Goal: Use online tool/utility

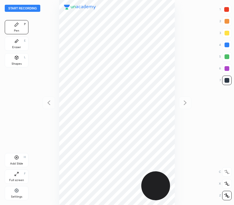
scroll to position [205, 139]
click at [35, 7] on button "Start recording" at bounding box center [23, 8] width 36 height 7
drag, startPoint x: 226, startPoint y: 9, endPoint x: 186, endPoint y: 35, distance: 47.0
click at [226, 9] on div at bounding box center [226, 9] width 5 height 5
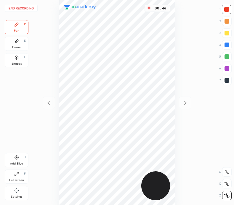
click at [227, 47] on div at bounding box center [226, 44] width 9 height 9
click at [226, 45] on div at bounding box center [226, 45] width 5 height 5
drag, startPoint x: 224, startPoint y: 80, endPoint x: 188, endPoint y: 88, distance: 36.9
click at [224, 80] on div at bounding box center [226, 80] width 5 height 5
click at [18, 156] on icon at bounding box center [16, 157] width 5 height 5
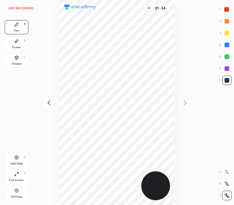
click at [226, 9] on div at bounding box center [226, 9] width 5 height 5
click at [49, 102] on icon at bounding box center [48, 102] width 7 height 7
click at [184, 102] on icon at bounding box center [184, 102] width 7 height 7
click at [28, 8] on button "End recording" at bounding box center [21, 8] width 33 height 7
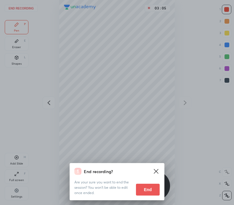
click at [147, 189] on button "End" at bounding box center [148, 190] width 24 height 12
